Goal: Task Accomplishment & Management: Use online tool/utility

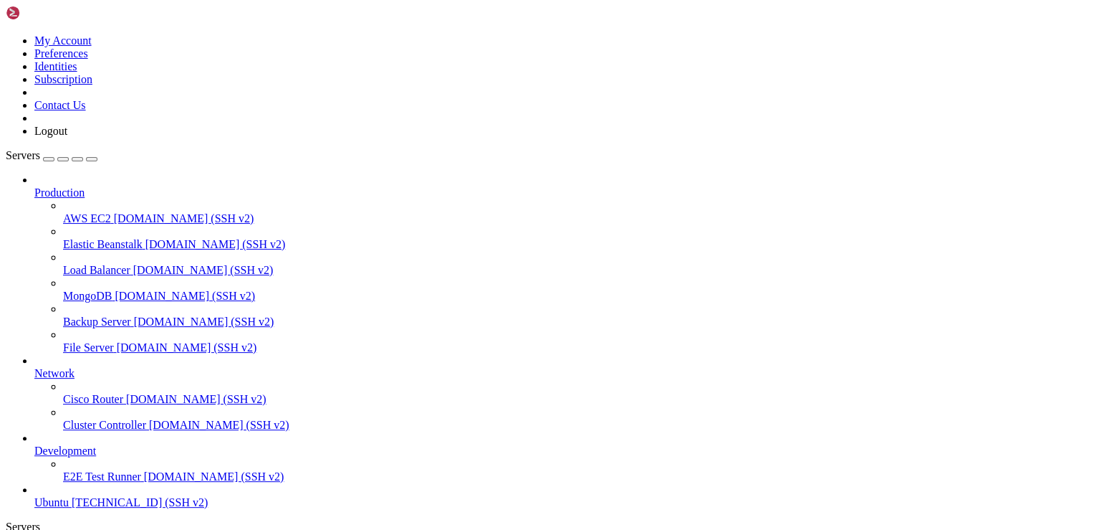
scroll to position [14, 1]
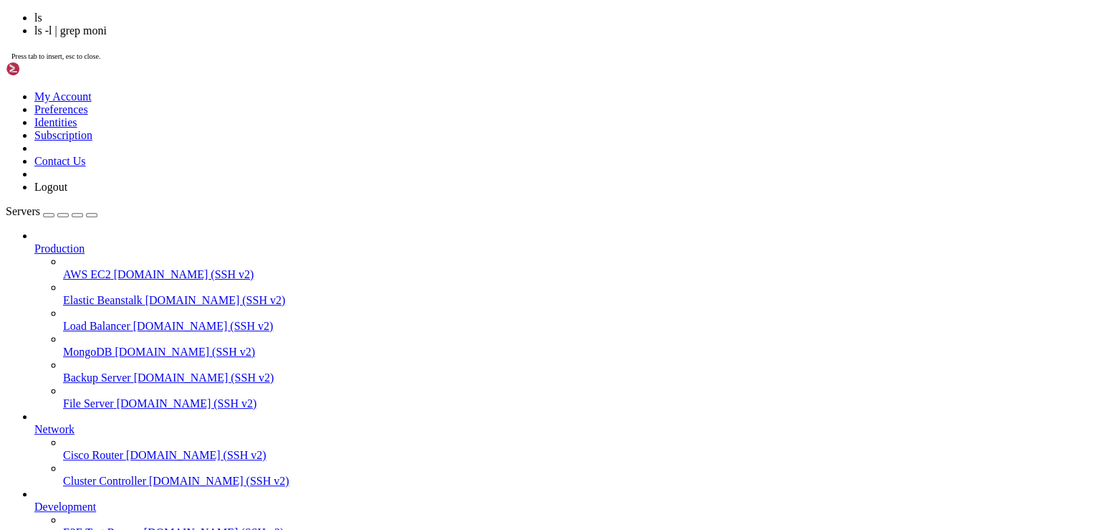
drag, startPoint x: 525, startPoint y: 1246, endPoint x: 514, endPoint y: 1211, distance: 36.9
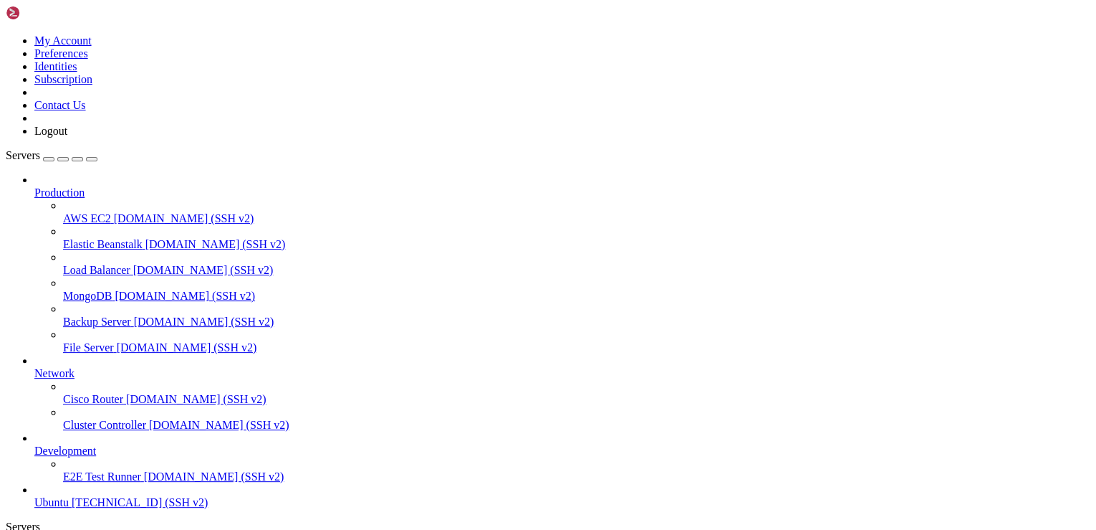
drag, startPoint x: 163, startPoint y: 1150, endPoint x: 548, endPoint y: 1148, distance: 384.9
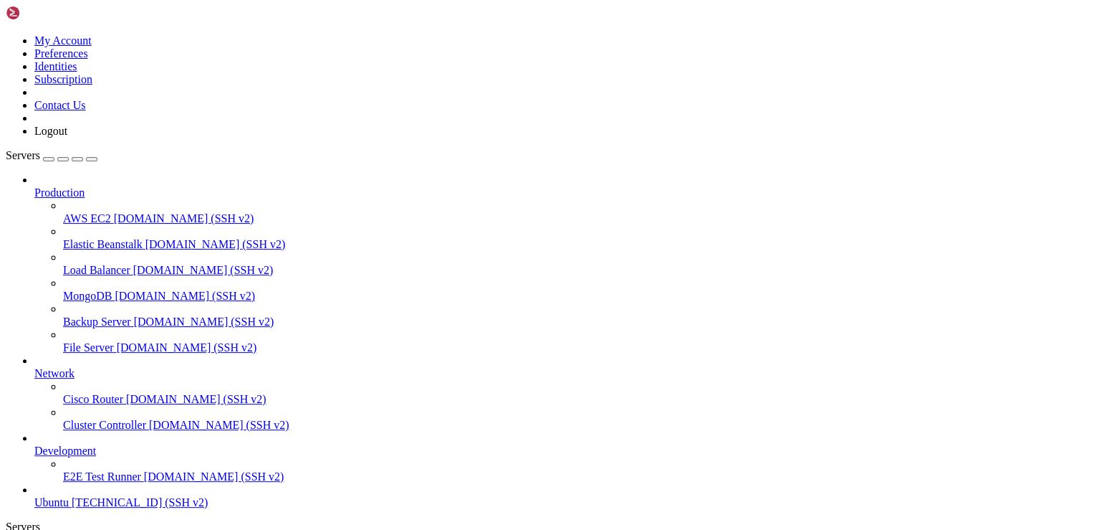
drag, startPoint x: 208, startPoint y: 1263, endPoint x: 72, endPoint y: 1175, distance: 161.6
copy div "174.138.31.8: Invalid response from http://bangladeshdesignweek.com/.well-known…"
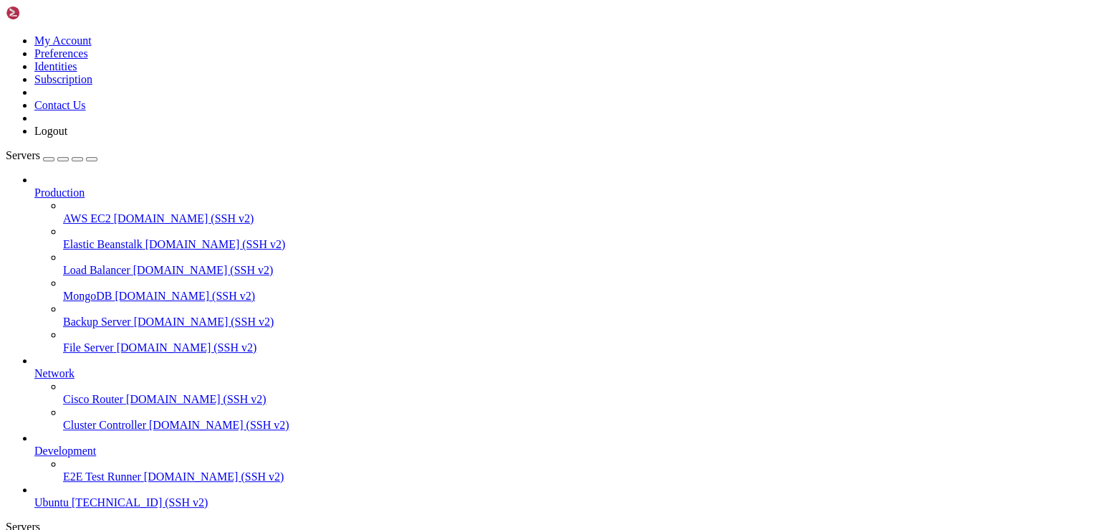
scroll to position [16106, 0]
drag, startPoint x: 562, startPoint y: 1244, endPoint x: 464, endPoint y: 1238, distance: 97.6
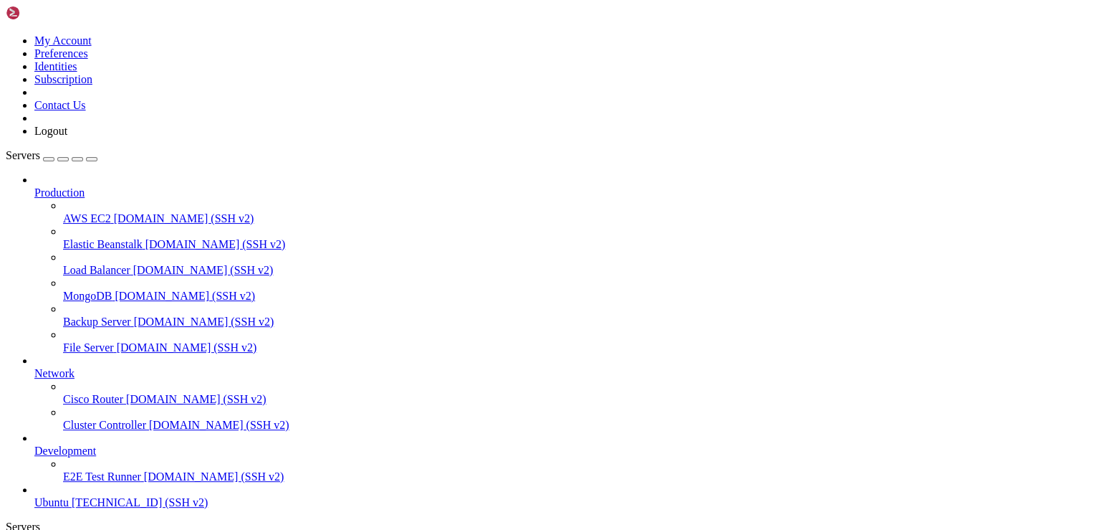
drag, startPoint x: 402, startPoint y: 1271, endPoint x: 98, endPoint y: 1190, distance: 314.5
drag, startPoint x: 241, startPoint y: 1262, endPoint x: 21, endPoint y: 1101, distance: 272.8
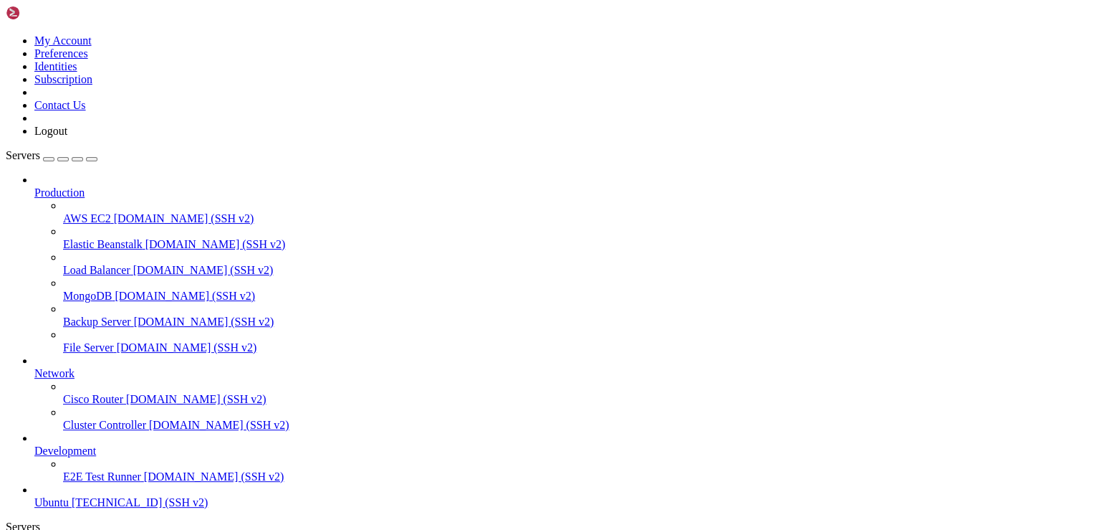
copy div "- - - - - - - - - - - - - - - - - - - - - - - - - - - - - - - - - - - - - - - P…"
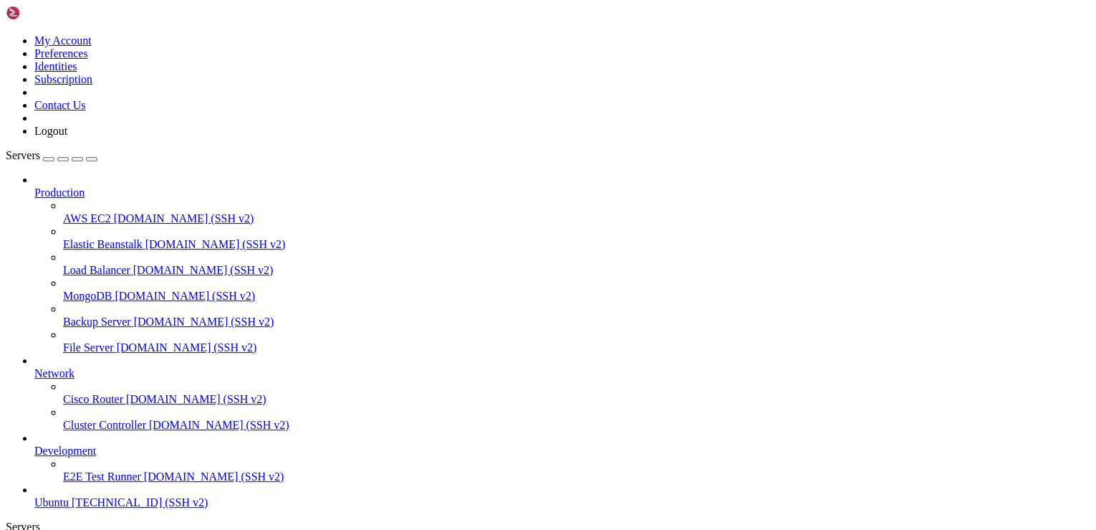
drag, startPoint x: 153, startPoint y: 1253, endPoint x: 21, endPoint y: 967, distance: 313.9
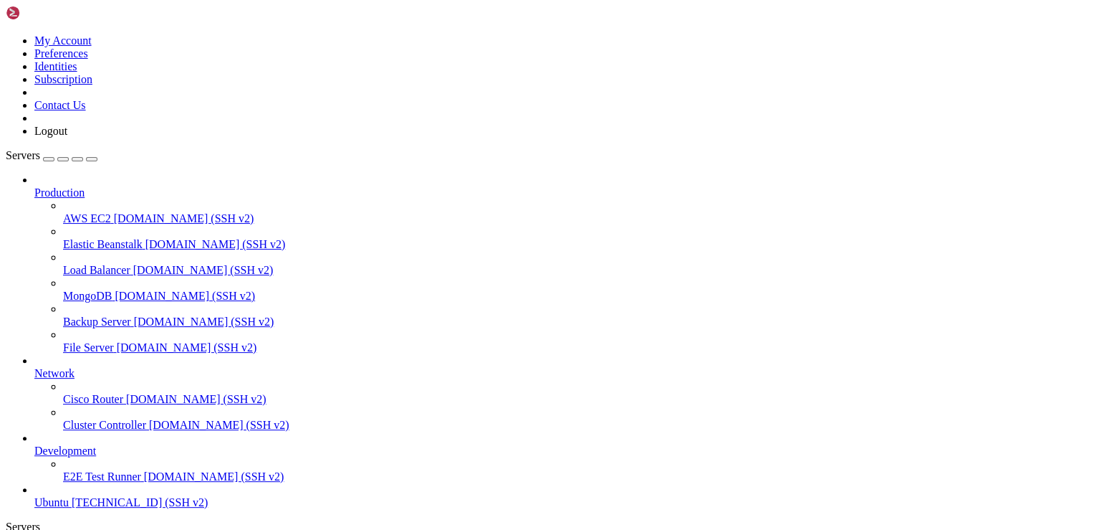
copy div "root@ubuntu-s-IshoLab:~# sudo certbot certonly --manual --preferred-challenges …"
drag, startPoint x: 219, startPoint y: 1240, endPoint x: 23, endPoint y: 1033, distance: 284.9
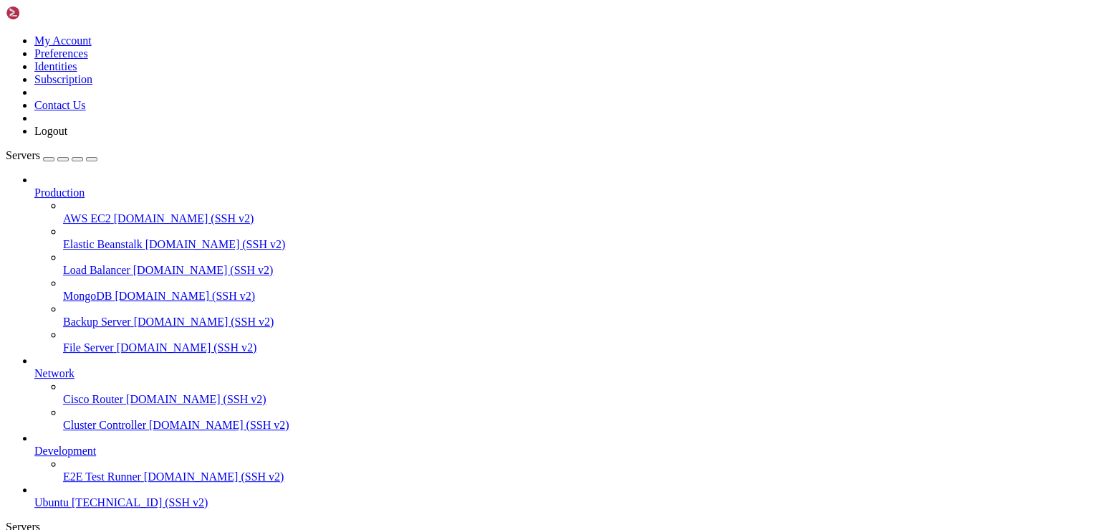
drag, startPoint x: 158, startPoint y: 1220, endPoint x: 117, endPoint y: 1197, distance: 46.8
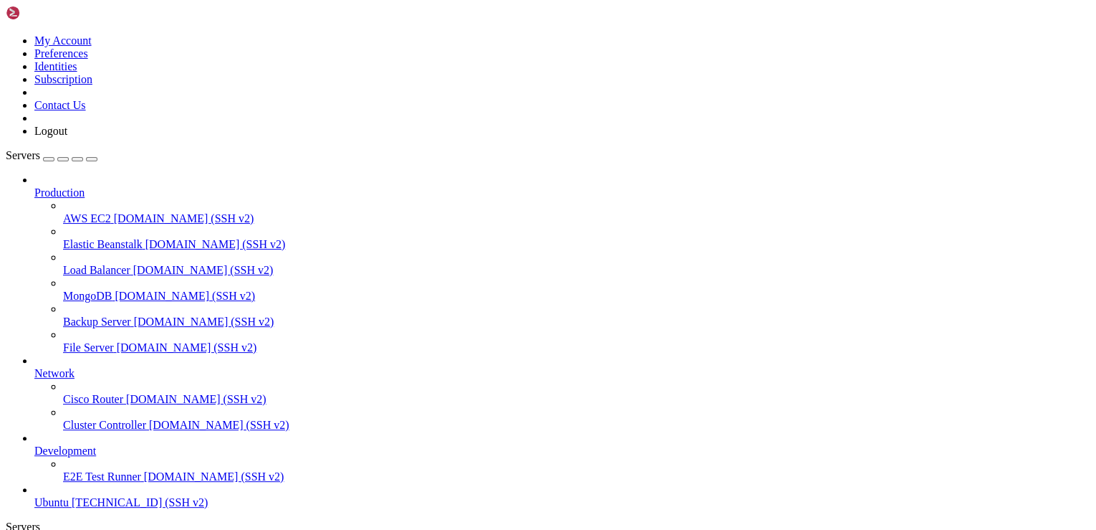
drag, startPoint x: 208, startPoint y: 1263, endPoint x: 200, endPoint y: 1248, distance: 17.6
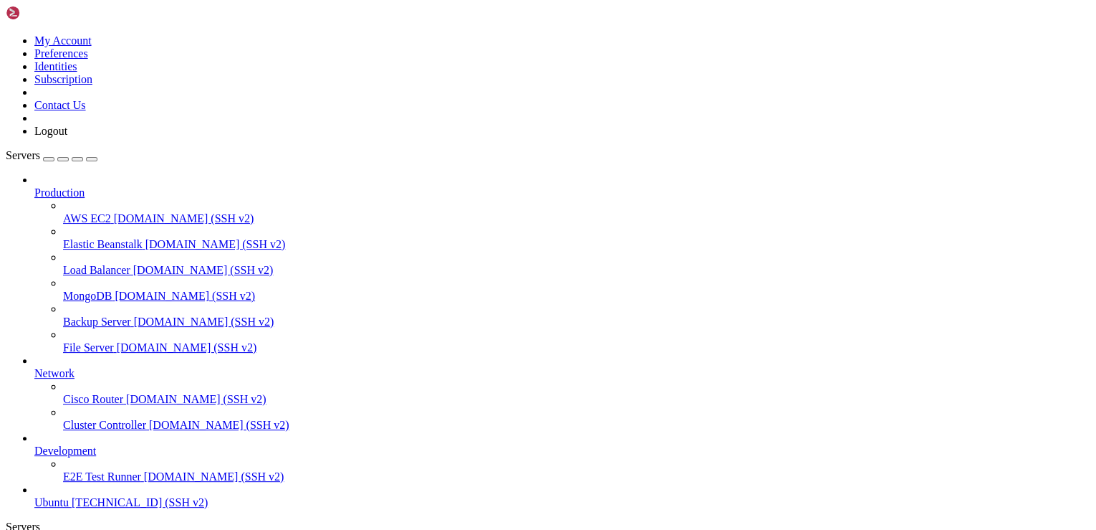
drag, startPoint x: 101, startPoint y: 1031, endPoint x: 82, endPoint y: 1139, distance: 109.8
drag, startPoint x: 82, startPoint y: 1139, endPoint x: 252, endPoint y: 1200, distance: 179.5
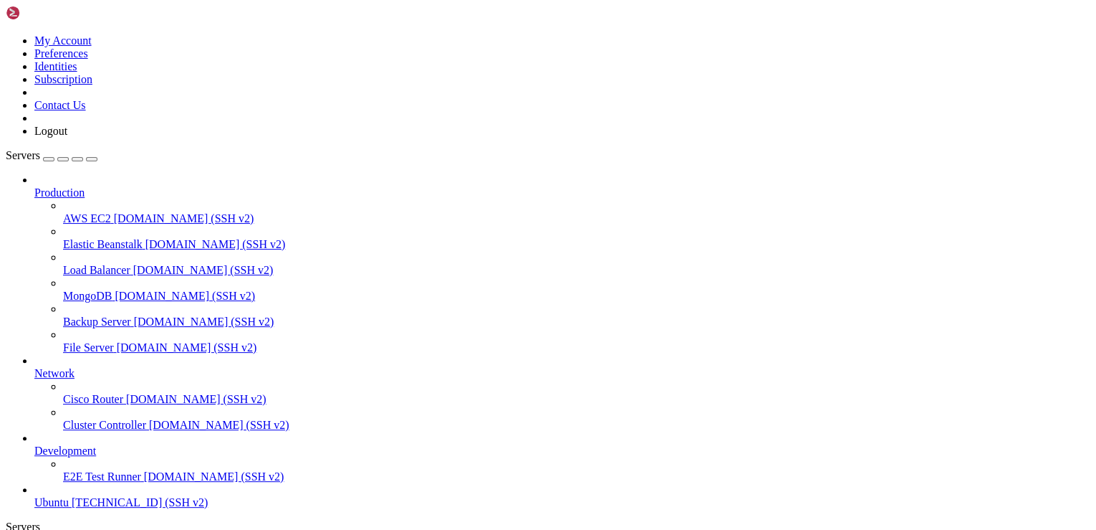
drag, startPoint x: 912, startPoint y: 1011, endPoint x: 150, endPoint y: 707, distance: 820.4
drag, startPoint x: 282, startPoint y: 1041, endPoint x: 148, endPoint y: 1133, distance: 163.0
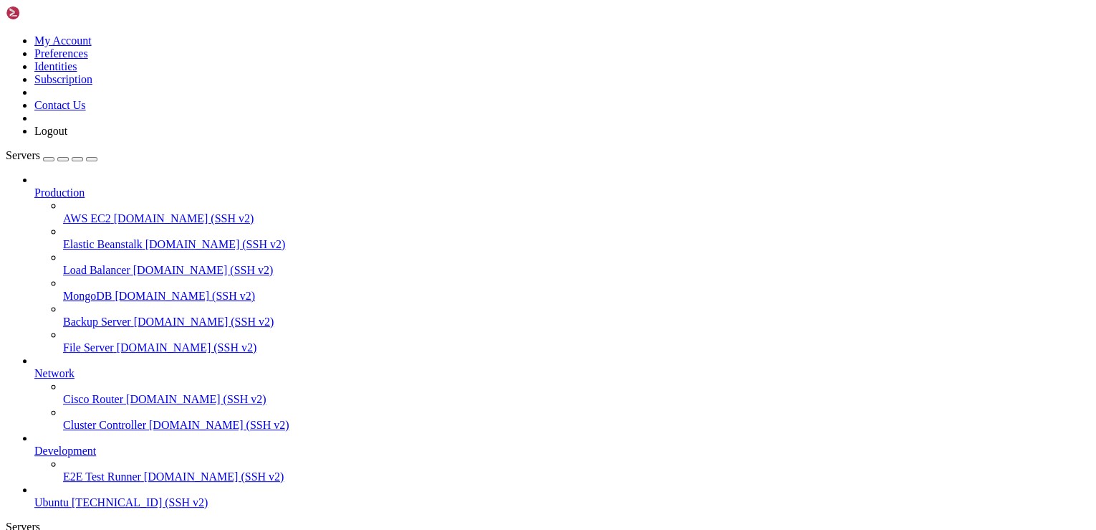
scroll to position [21077, 0]
drag, startPoint x: 120, startPoint y: 1219, endPoint x: 16, endPoint y: 1051, distance: 197.9
copy div "; Got answer: ;; ->>HEADER<<- opcode: QUERY, status: NXDOMAIN, id: 3515 ;; flag…"
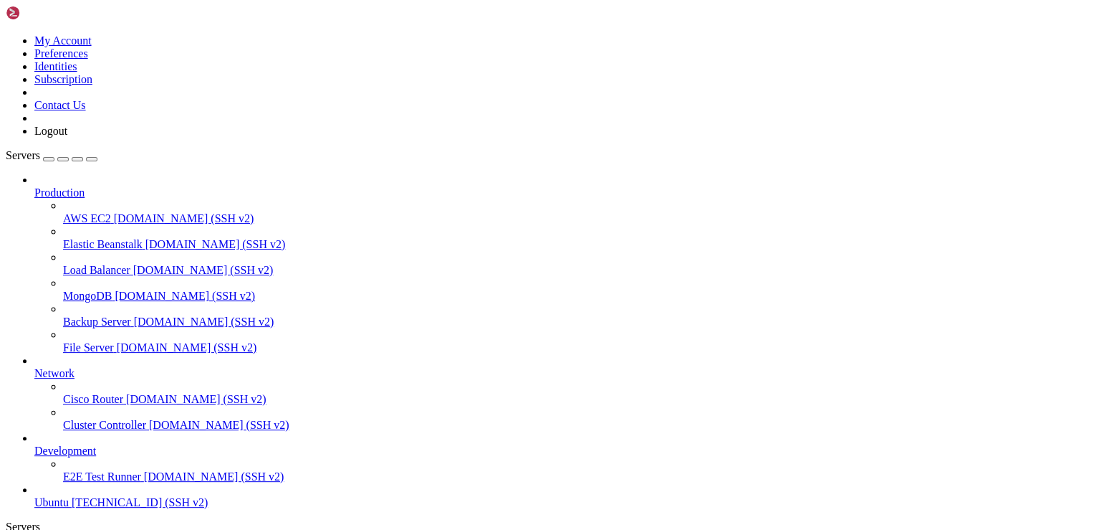
scroll to position [21467, 0]
drag, startPoint x: 474, startPoint y: 1218, endPoint x: 377, endPoint y: 1026, distance: 215.1
drag, startPoint x: 472, startPoint y: 909, endPoint x: 290, endPoint y: 964, distance: 189.3
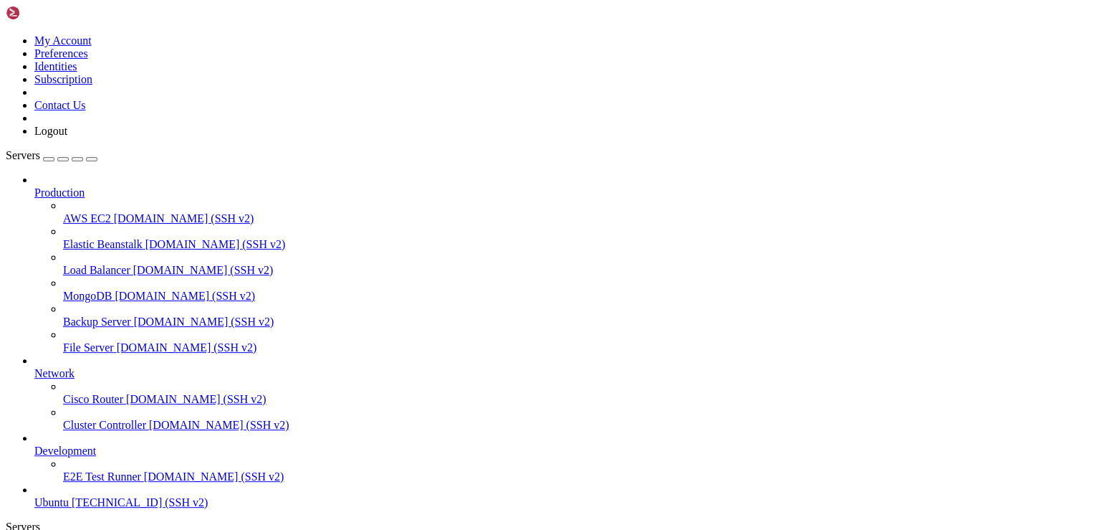
drag, startPoint x: 250, startPoint y: 1240, endPoint x: 950, endPoint y: 1244, distance: 699.5
drag, startPoint x: 191, startPoint y: 1251, endPoint x: 20, endPoint y: 1082, distance: 240.7
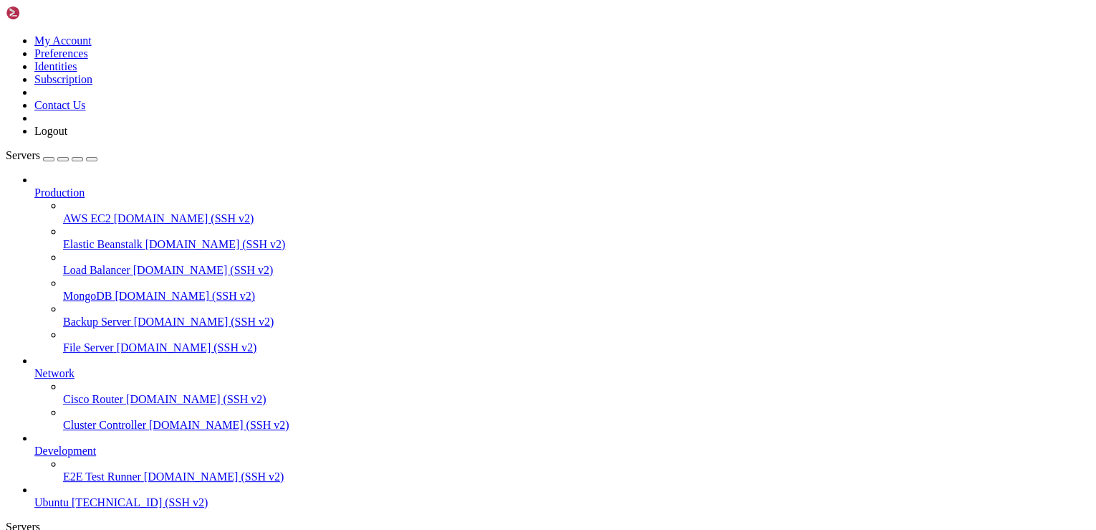
drag, startPoint x: 12, startPoint y: 1079, endPoint x: 148, endPoint y: 1255, distance: 222.8
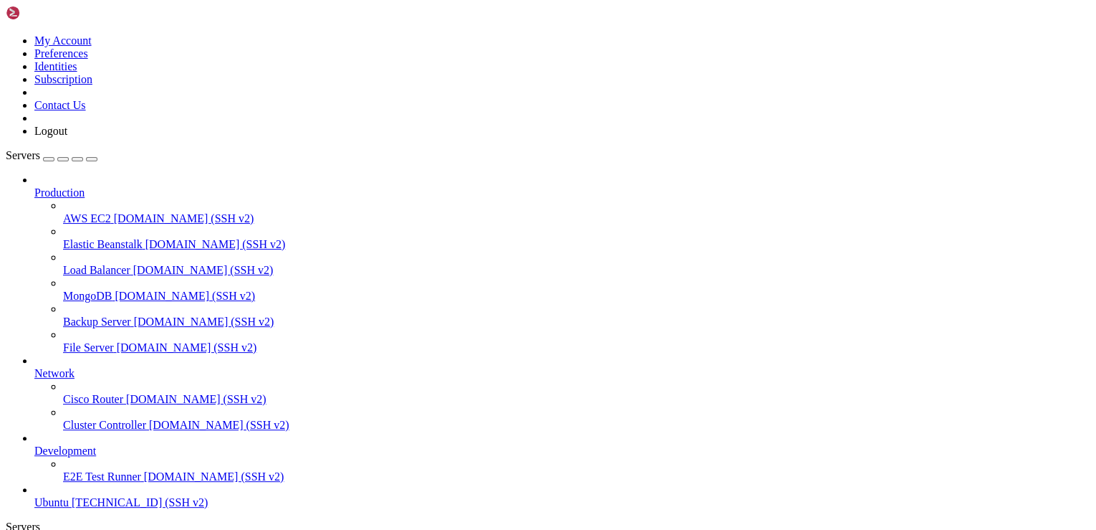
copy div "root@ubuntu-s-IshoLab:~# sudo certbot certonly --standalone -d bangladeshdesign…"
drag, startPoint x: 59, startPoint y: 1130, endPoint x: 236, endPoint y: 1203, distance: 191.2
drag, startPoint x: 236, startPoint y: 1203, endPoint x: 851, endPoint y: 1099, distance: 623.6
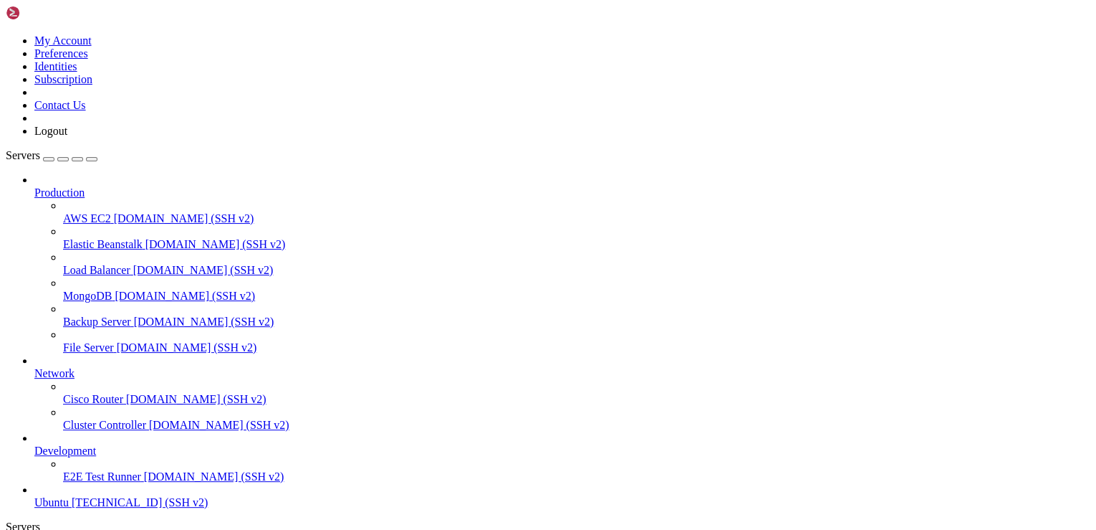
drag, startPoint x: 193, startPoint y: 812, endPoint x: 336, endPoint y: 838, distance: 145.6
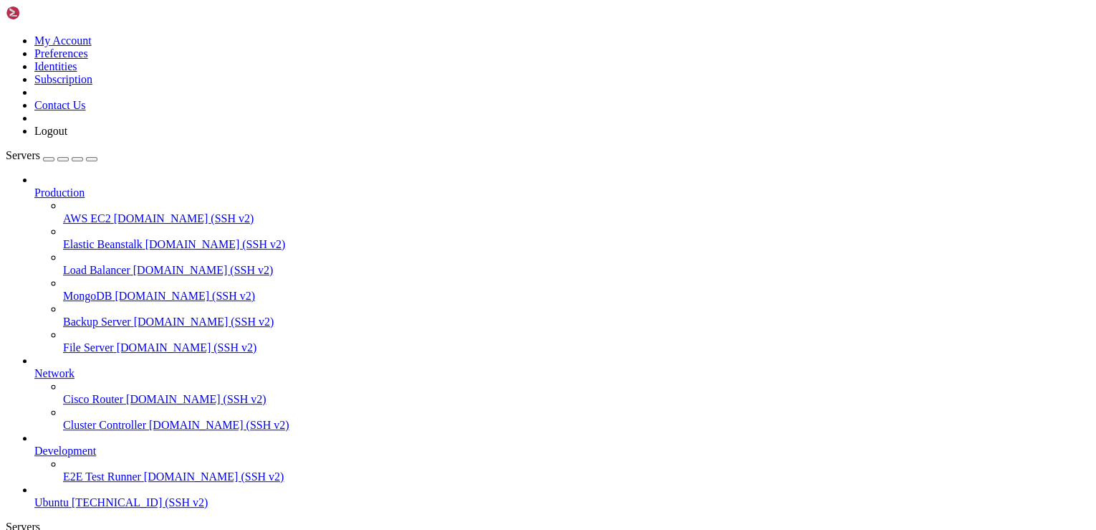
copy x-row "bangladeshdesignweek.com"
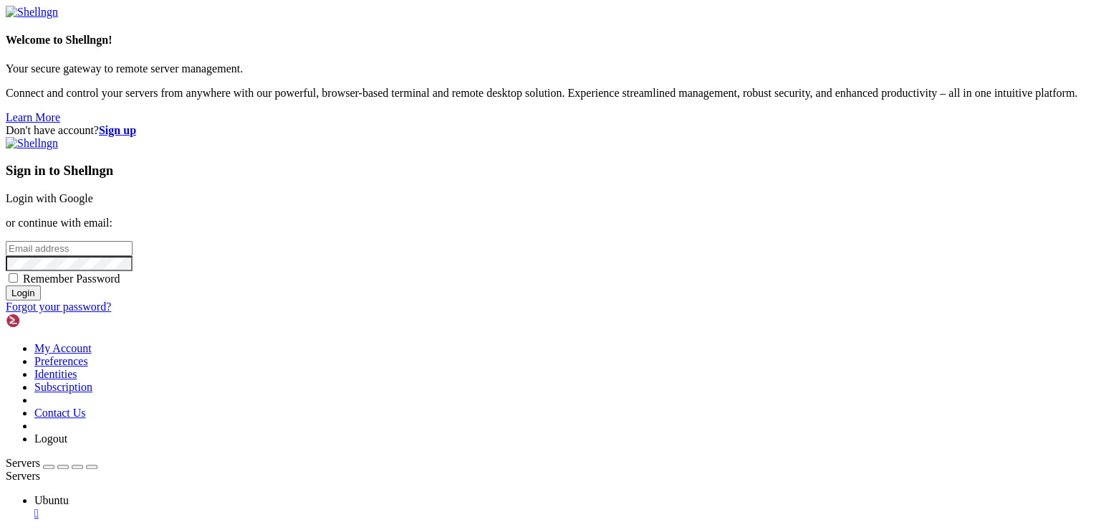
type input "root"
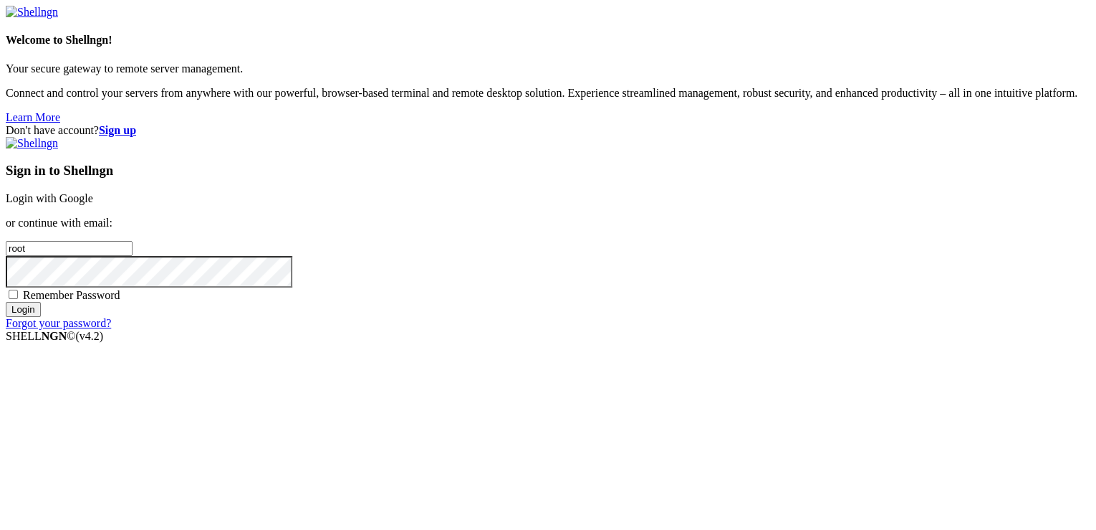
click at [41, 317] on input "Login" at bounding box center [23, 309] width 35 height 15
click at [133, 256] on input "root" at bounding box center [69, 248] width 127 height 15
click at [335, 300] on div "Don't have account? Sign up Sign in to Shellngn Login with Google or continue w…" at bounding box center [548, 227] width 1085 height 206
click at [703, 271] on div "Sign in to Shellngn Login with Google or continue with email: root Remember Pas…" at bounding box center [548, 233] width 1085 height 193
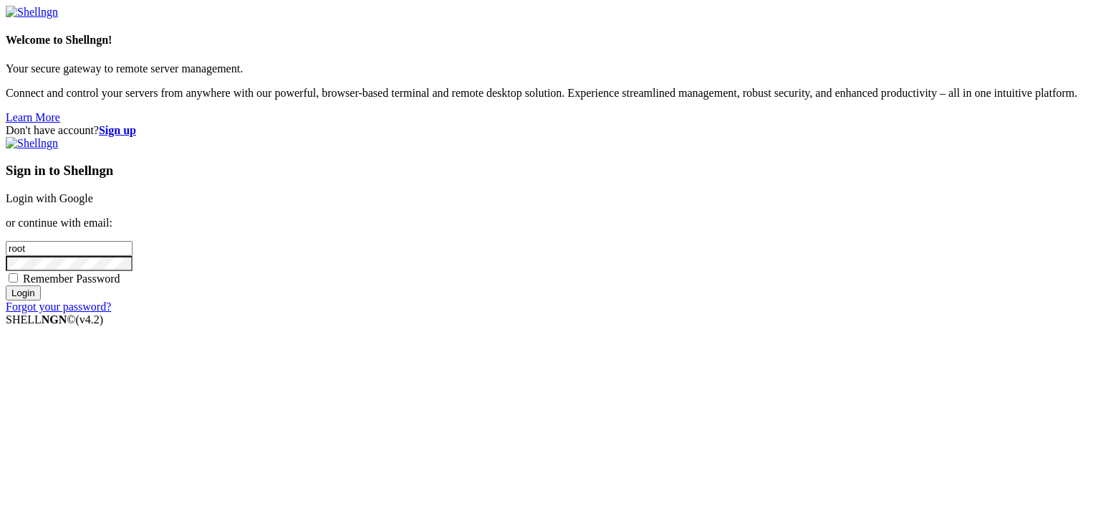
click at [41, 300] on input "Login" at bounding box center [23, 292] width 35 height 15
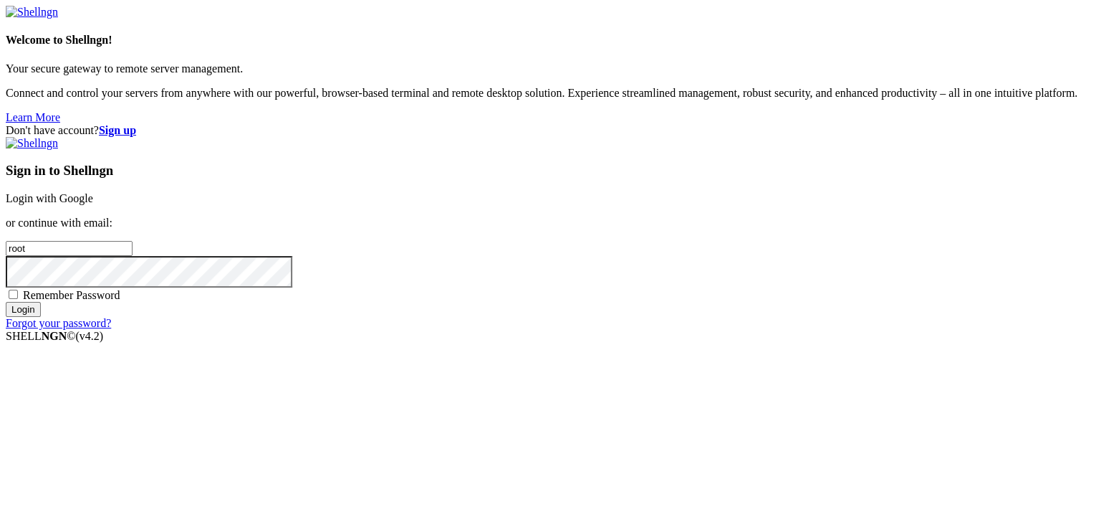
click at [93, 192] on link "Login with Google" at bounding box center [49, 198] width 87 height 12
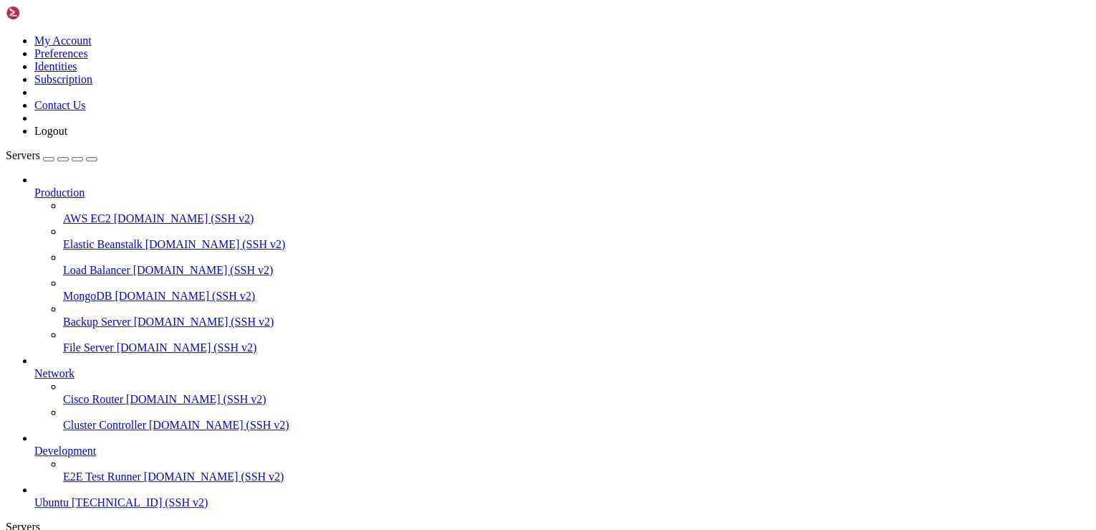
scroll to position [48, 0]
click at [96, 497] on span "[TECHNICAL_ID] (SSH v2)" at bounding box center [140, 502] width 136 height 12
click at [98, 496] on span "[TECHNICAL_ID] (SSH v2)" at bounding box center [140, 502] width 136 height 12
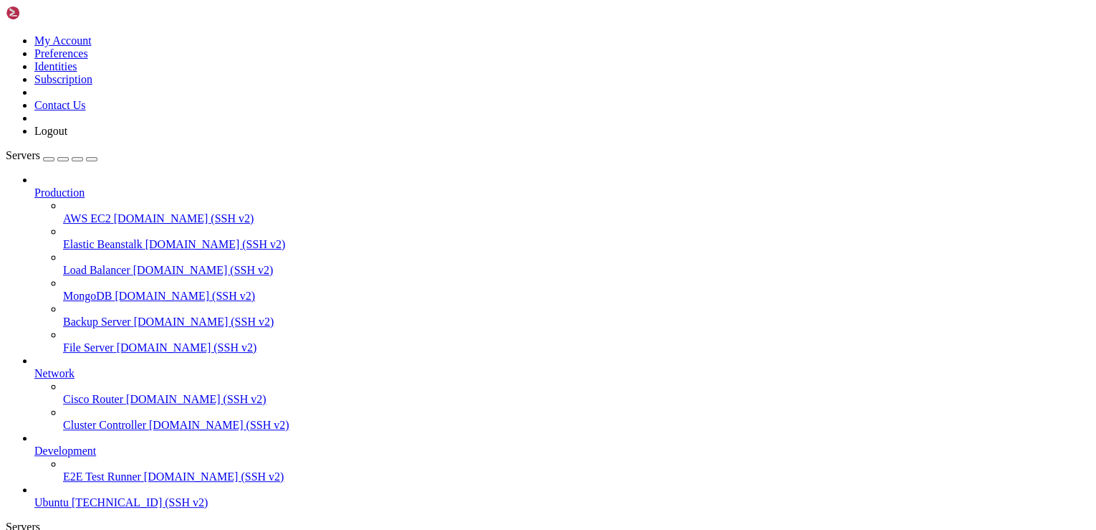
drag, startPoint x: 277, startPoint y: 1139, endPoint x: 14, endPoint y: 1136, distance: 263.0
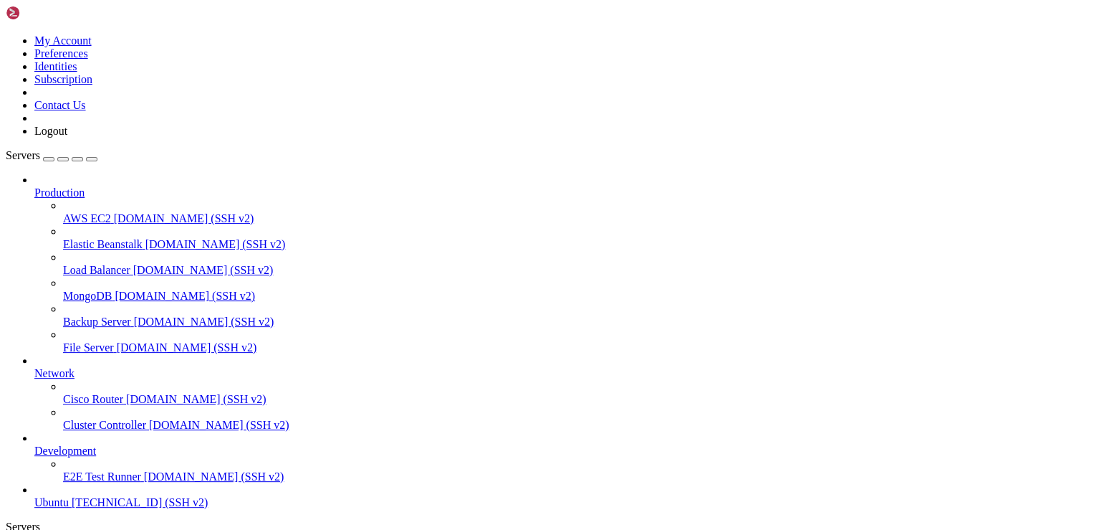
copy x-row "FZZb7hZ-r3yWqCyv5EOyO5a2oZBHU1TkPA-oTXAs4oQ"
drag, startPoint x: 151, startPoint y: 1246, endPoint x: -1, endPoint y: 822, distance: 450.2
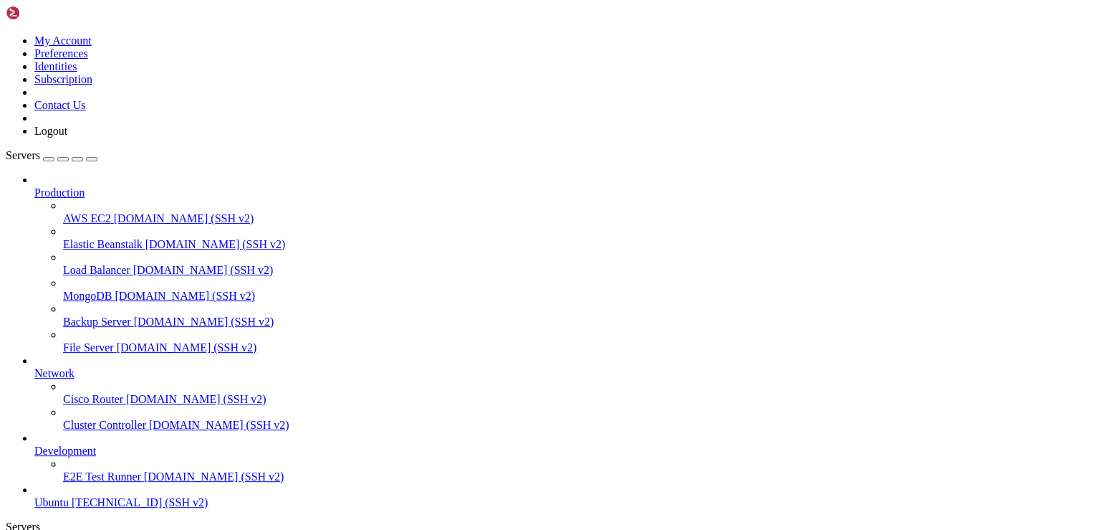
copy div "Last login: [DATE] from [TECHNICAL_ID] root@ubuntu-s-IshoLab:~# sudo certbot ce…"
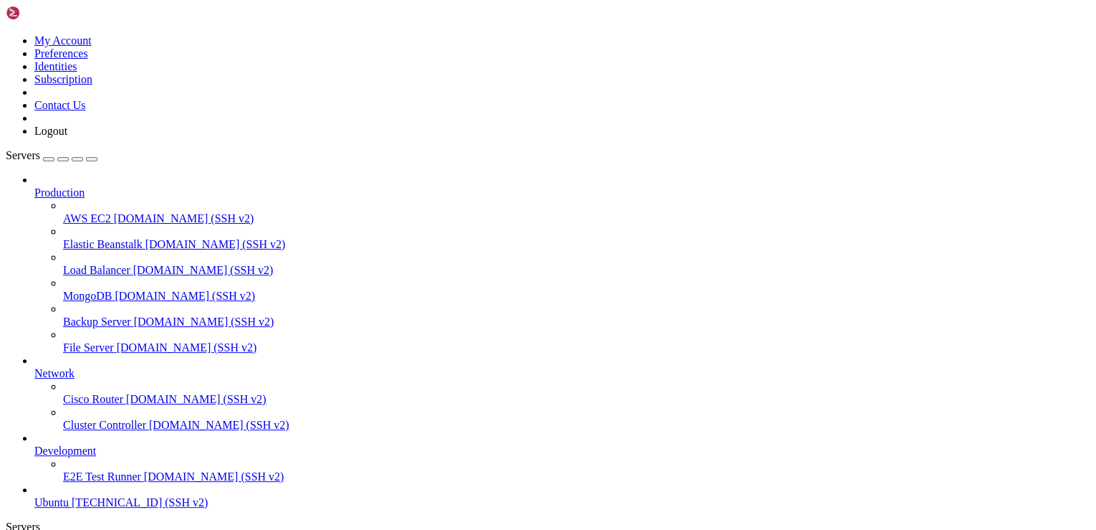
drag, startPoint x: 313, startPoint y: 1235, endPoint x: 796, endPoint y: 1237, distance: 483.0
copy x-row "sudo certbot certonly --standalone -d [DOMAIN_NAME] --http-01-port 88"
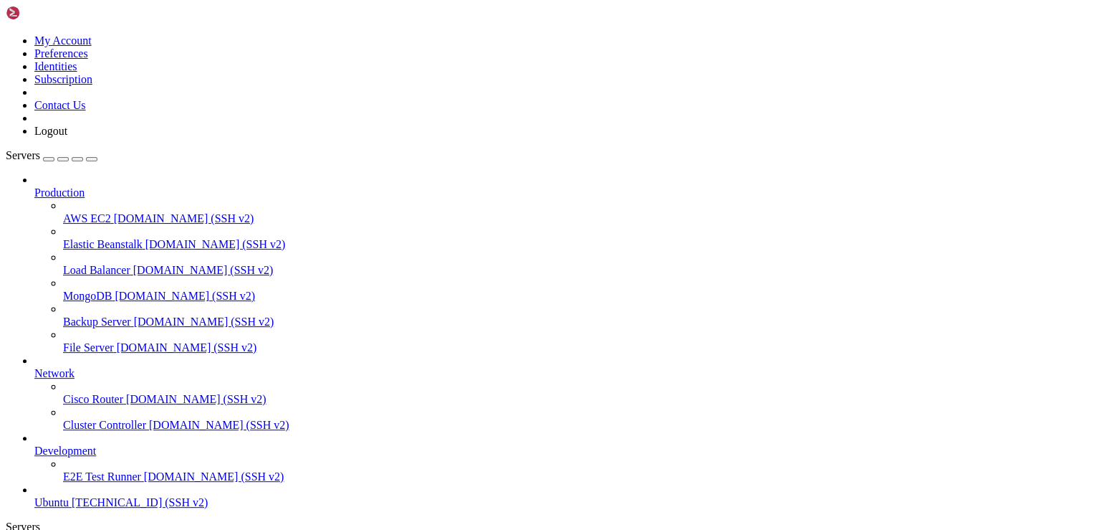
scroll to position [1267, 0]
drag, startPoint x: 737, startPoint y: 1203, endPoint x: 83, endPoint y: 1108, distance: 660.4
copy div "Certbot failed to authenticate some domains (authenticator: standalone). The Ce…"
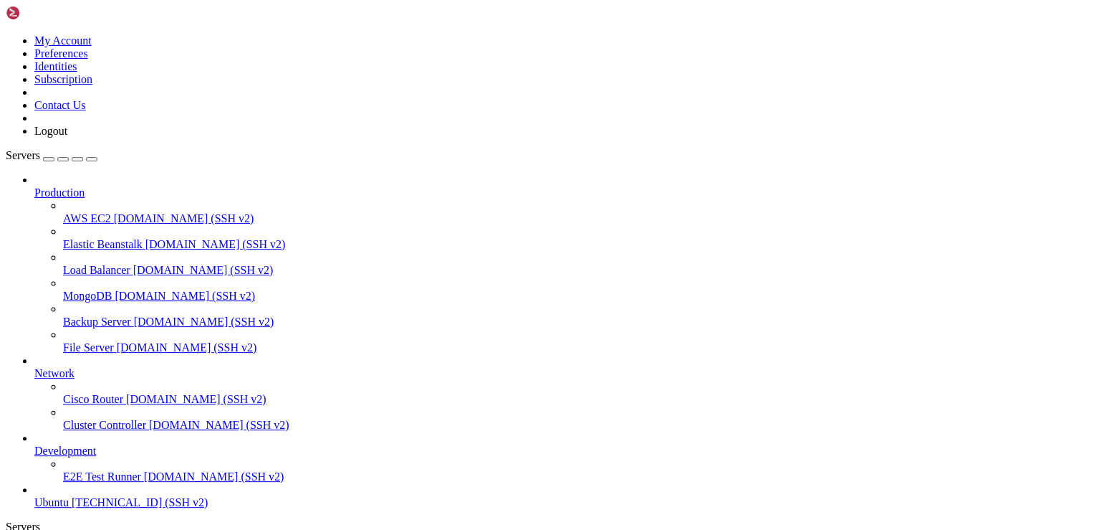
drag, startPoint x: 177, startPoint y: 1268, endPoint x: 75, endPoint y: 1185, distance: 131.4
drag, startPoint x: 8, startPoint y: 1062, endPoint x: 174, endPoint y: 1262, distance: 260.0
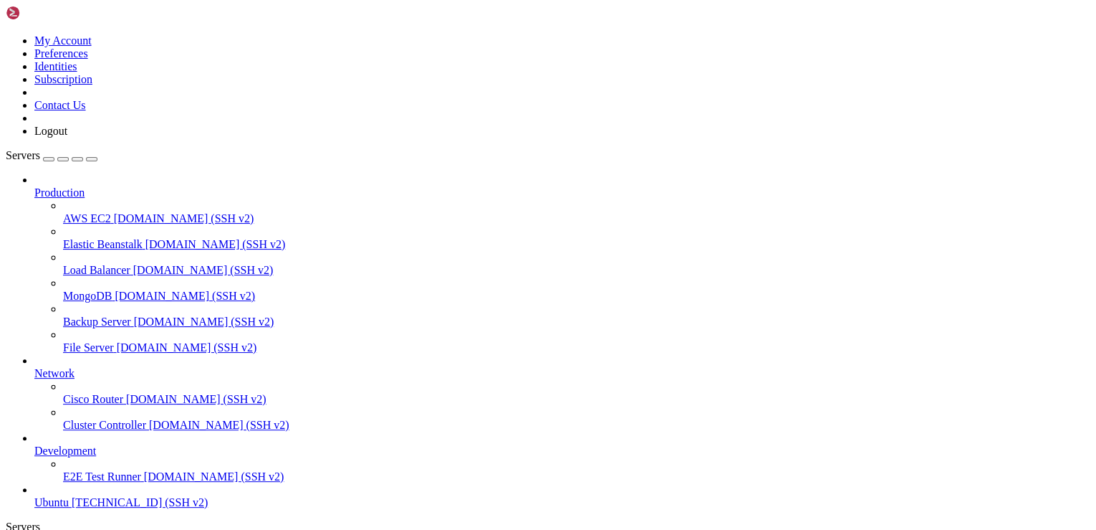
copy div "root@ubuntu-s-IshoLab:~# ^C root@ubuntu-s-IshoLab:~# ^C root@ubuntu-s-IshoLab:~…"
drag, startPoint x: 269, startPoint y: 1262, endPoint x: 176, endPoint y: 1241, distance: 95.6
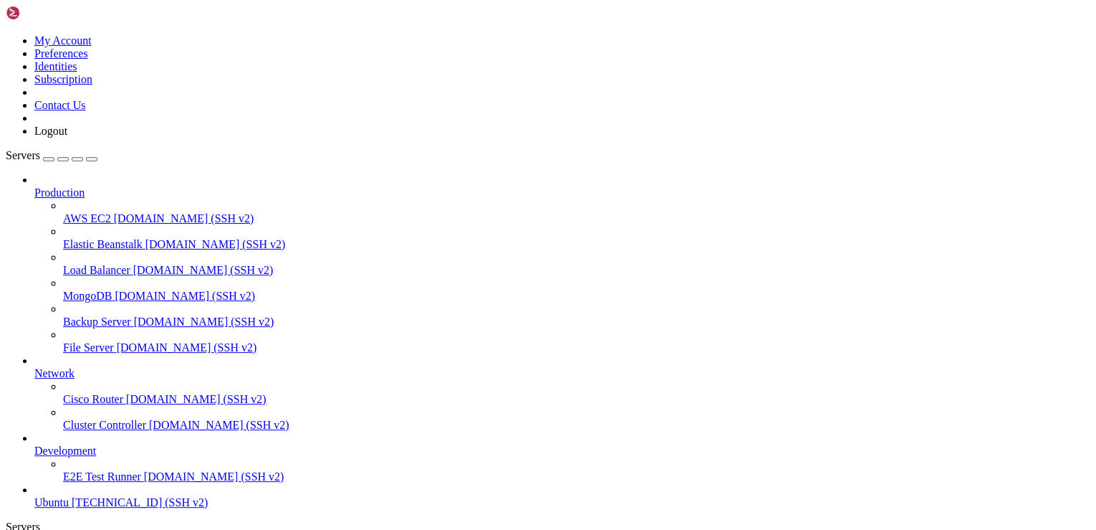
scroll to position [2583, 0]
drag, startPoint x: 203, startPoint y: 1262, endPoint x: 12, endPoint y: 1074, distance: 267.6
copy div "sudo certbot certonly --manual --preferred-challenges dns -d [DOMAIN_NAME] Savi…"
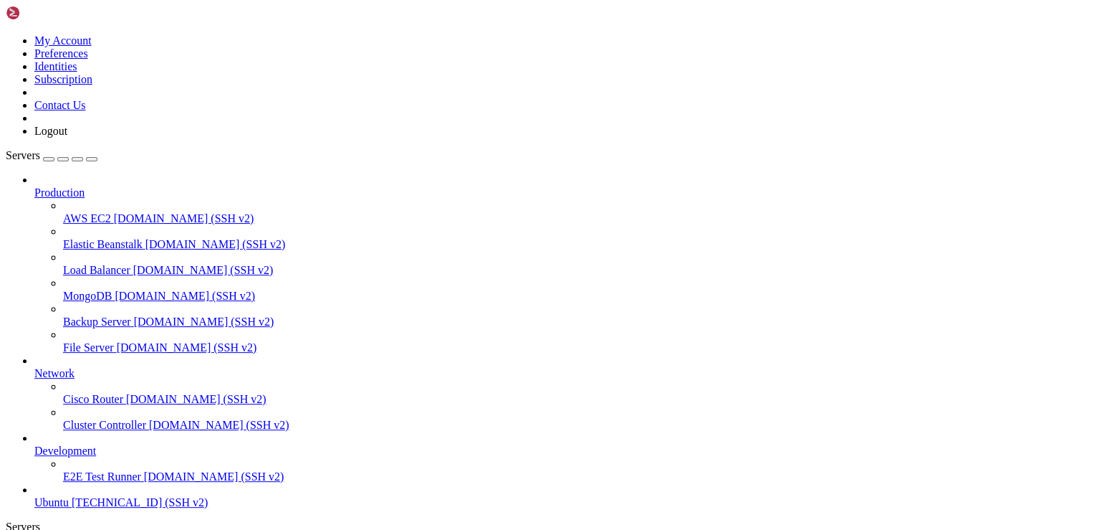
click at [69, 496] on span "Ubuntu" at bounding box center [51, 502] width 34 height 12
click at [91, 496] on span "[TECHNICAL_ID] (SSH v2)" at bounding box center [140, 502] width 136 height 12
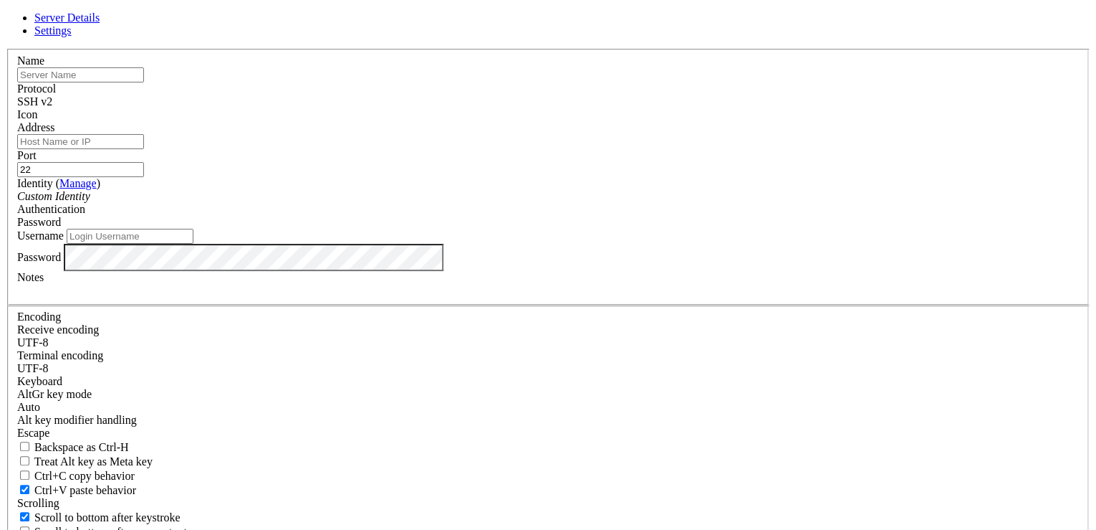
click at [6, 49] on link at bounding box center [6, 49] width 0 height 0
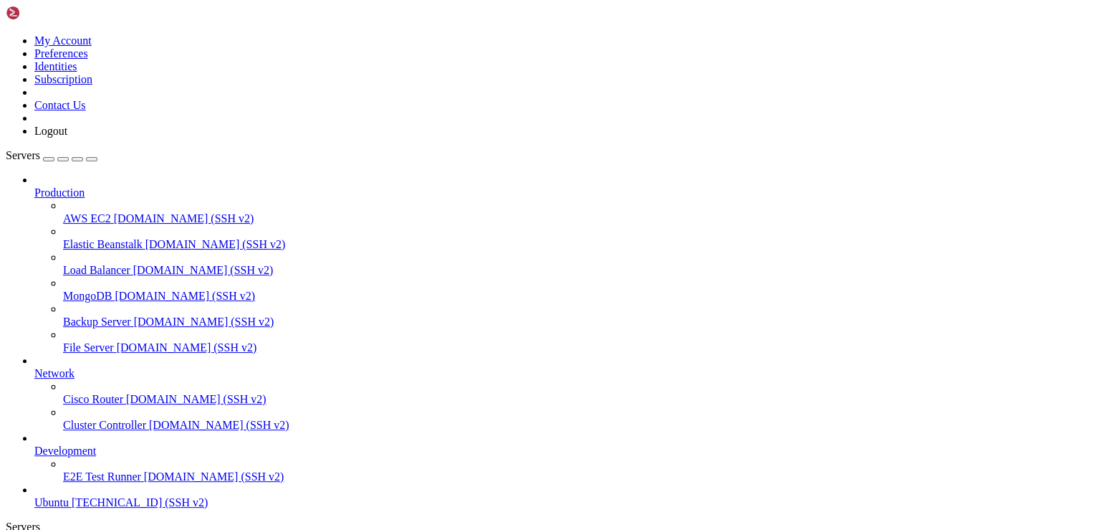
click at [72, 498] on span "[TECHNICAL_ID] (SSH v2)" at bounding box center [140, 502] width 136 height 12
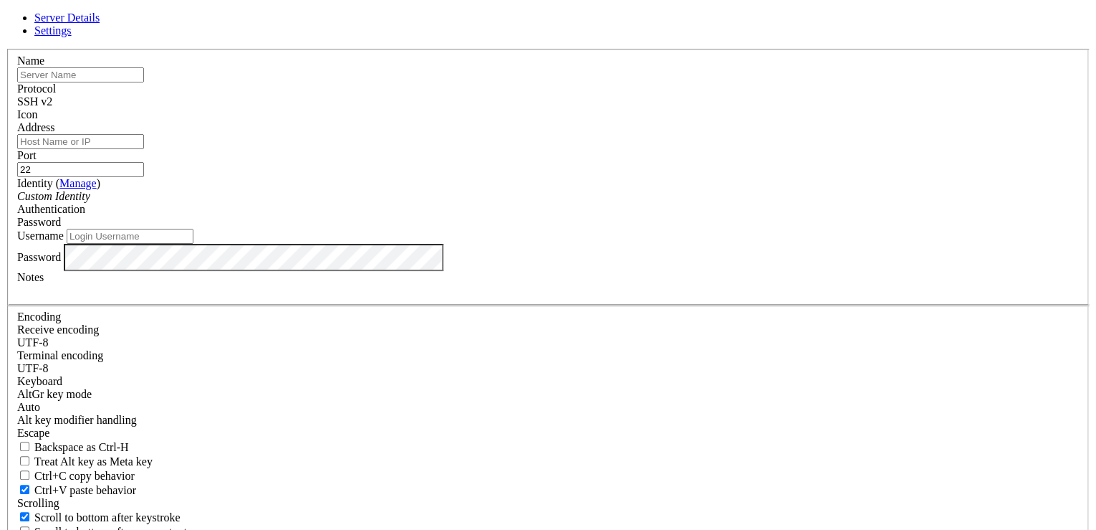
click at [6, 49] on icon at bounding box center [6, 49] width 0 height 0
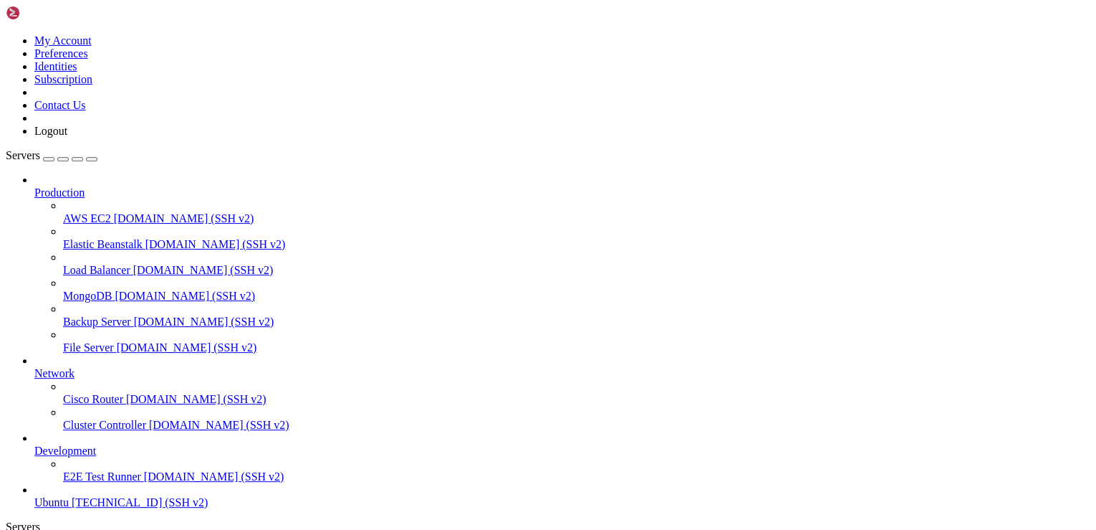
click at [69, 496] on span "Ubuntu" at bounding box center [51, 502] width 34 height 12
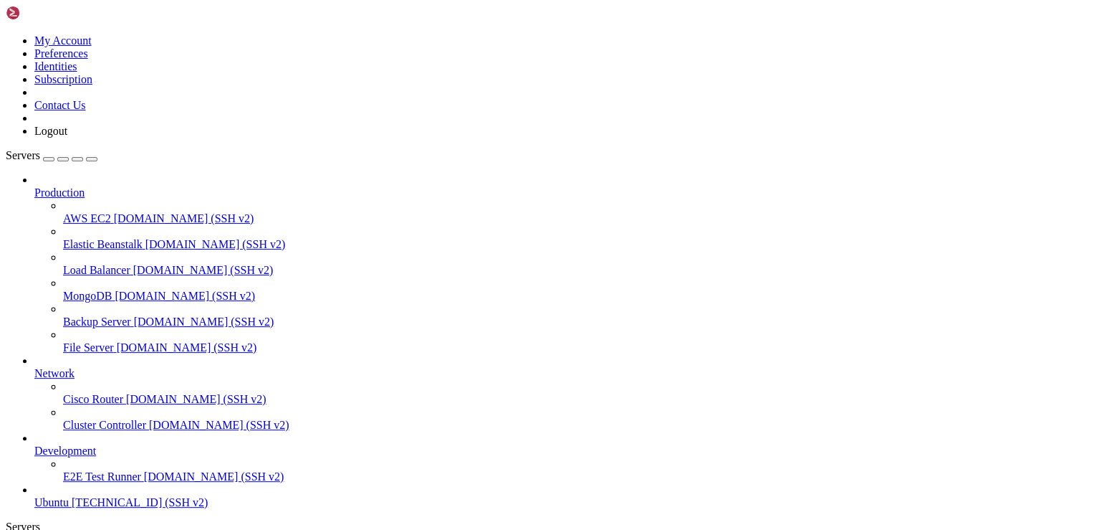
scroll to position [37, 0]
drag, startPoint x: 313, startPoint y: 1231, endPoint x: 178, endPoint y: 1107, distance: 183.6
drag, startPoint x: 18, startPoint y: 993, endPoint x: 300, endPoint y: 1257, distance: 386.4
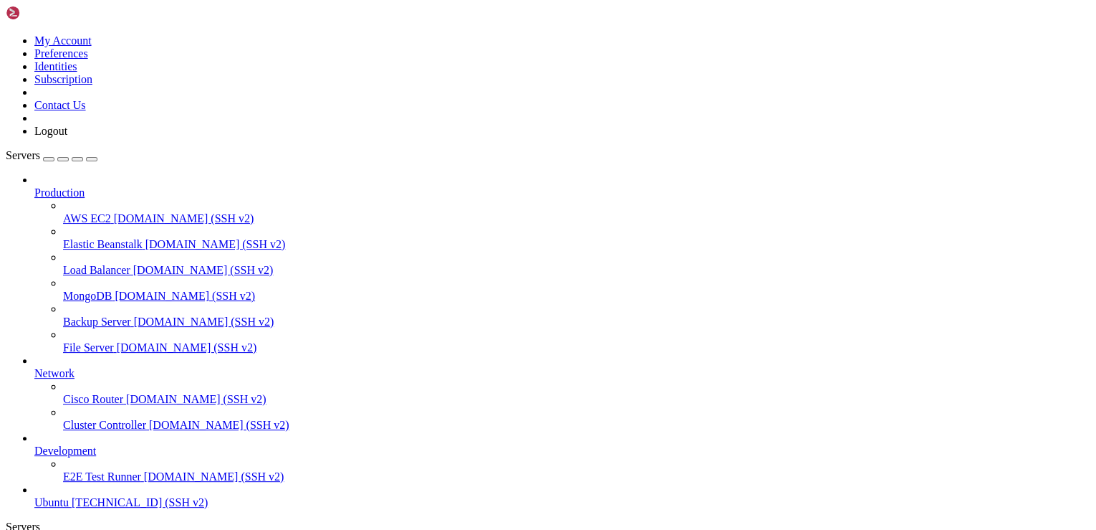
copy div "2 additional security updates can be applied with ESM Apps. Learn more about en…"
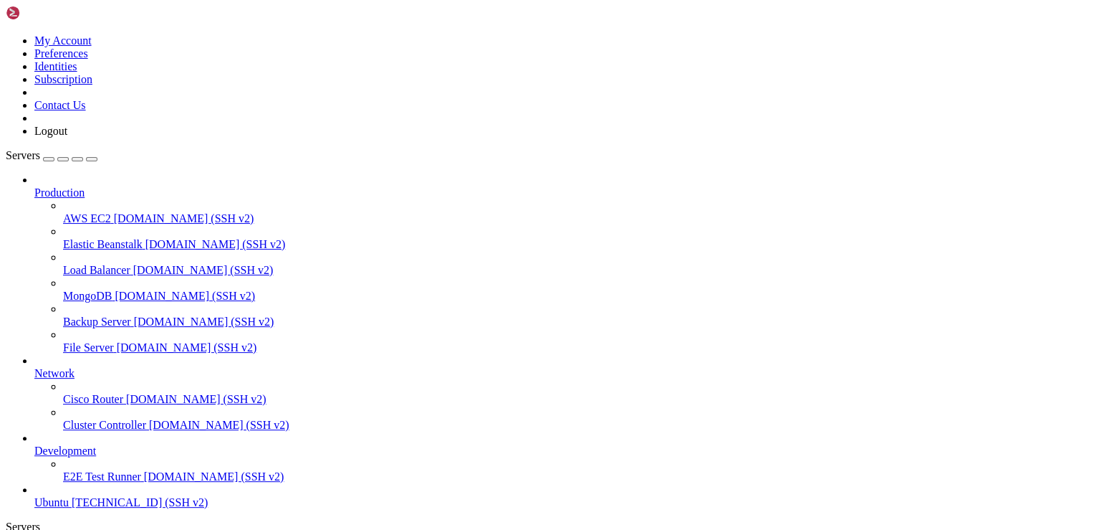
drag, startPoint x: 161, startPoint y: 1063, endPoint x: 537, endPoint y: 1062, distance: 375.5
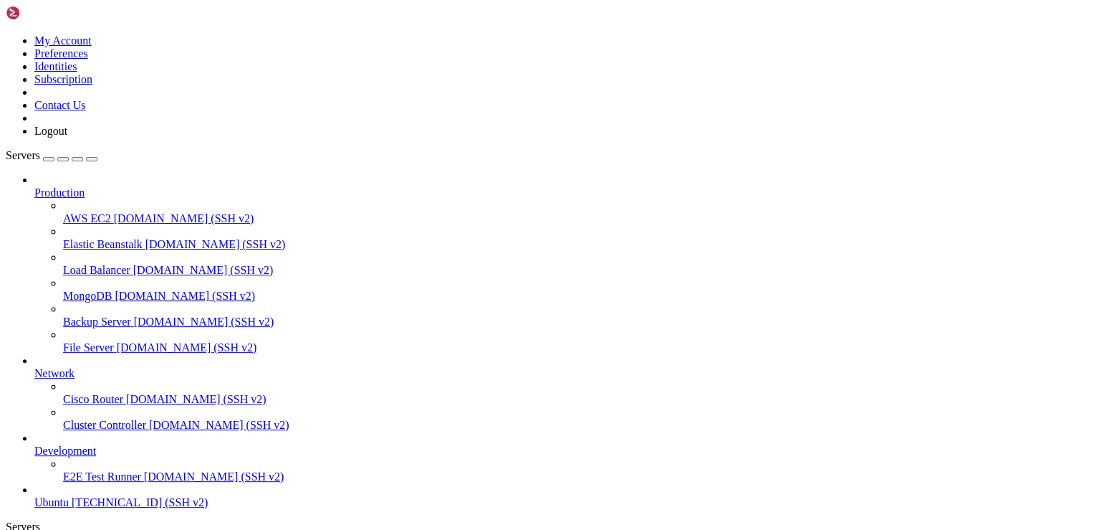
drag, startPoint x: 412, startPoint y: 1251, endPoint x: 11, endPoint y: 1140, distance: 416.2
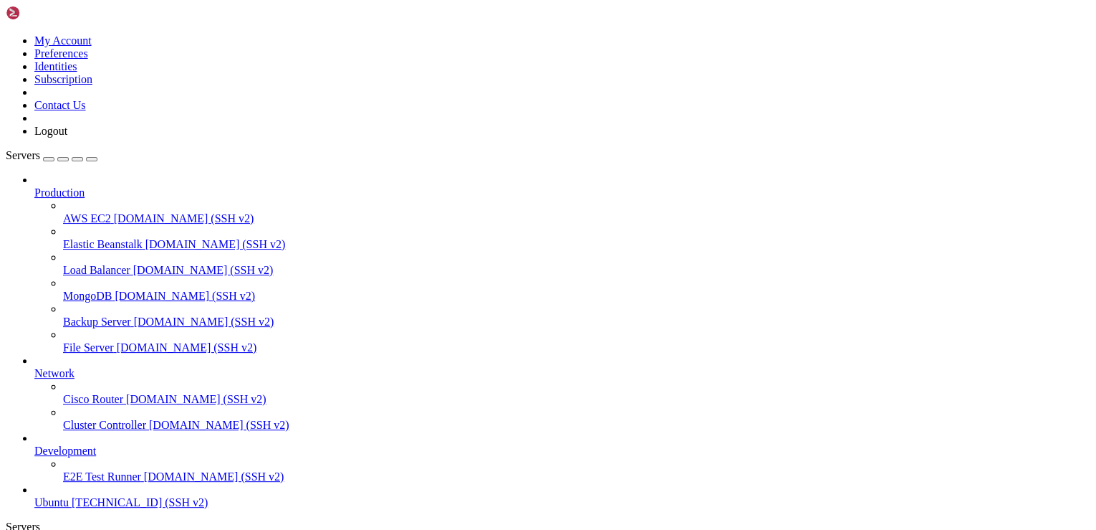
scroll to position [1681, 0]
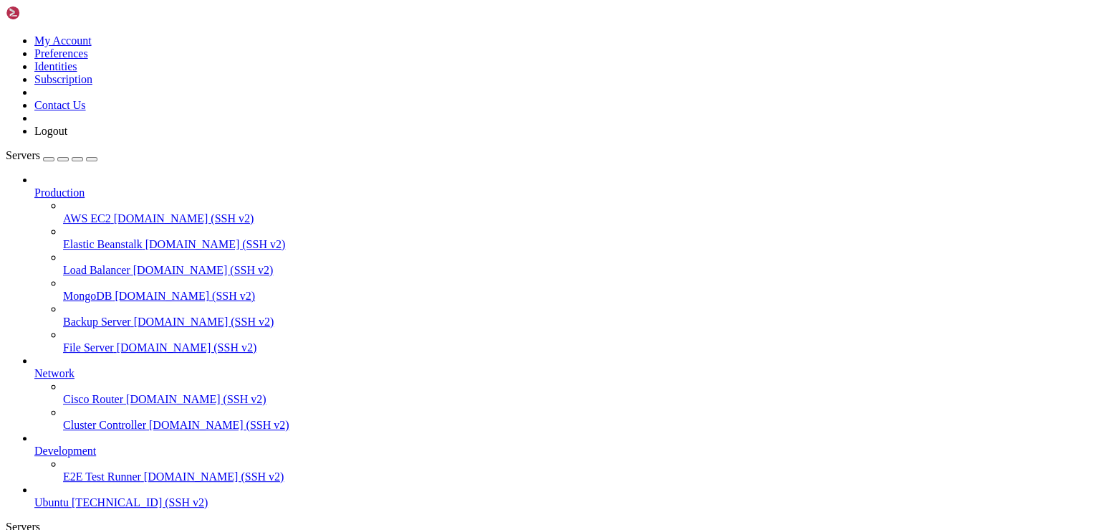
drag, startPoint x: 626, startPoint y: 1301, endPoint x: 450, endPoint y: 1266, distance: 179.8
